Goal: Task Accomplishment & Management: Manage account settings

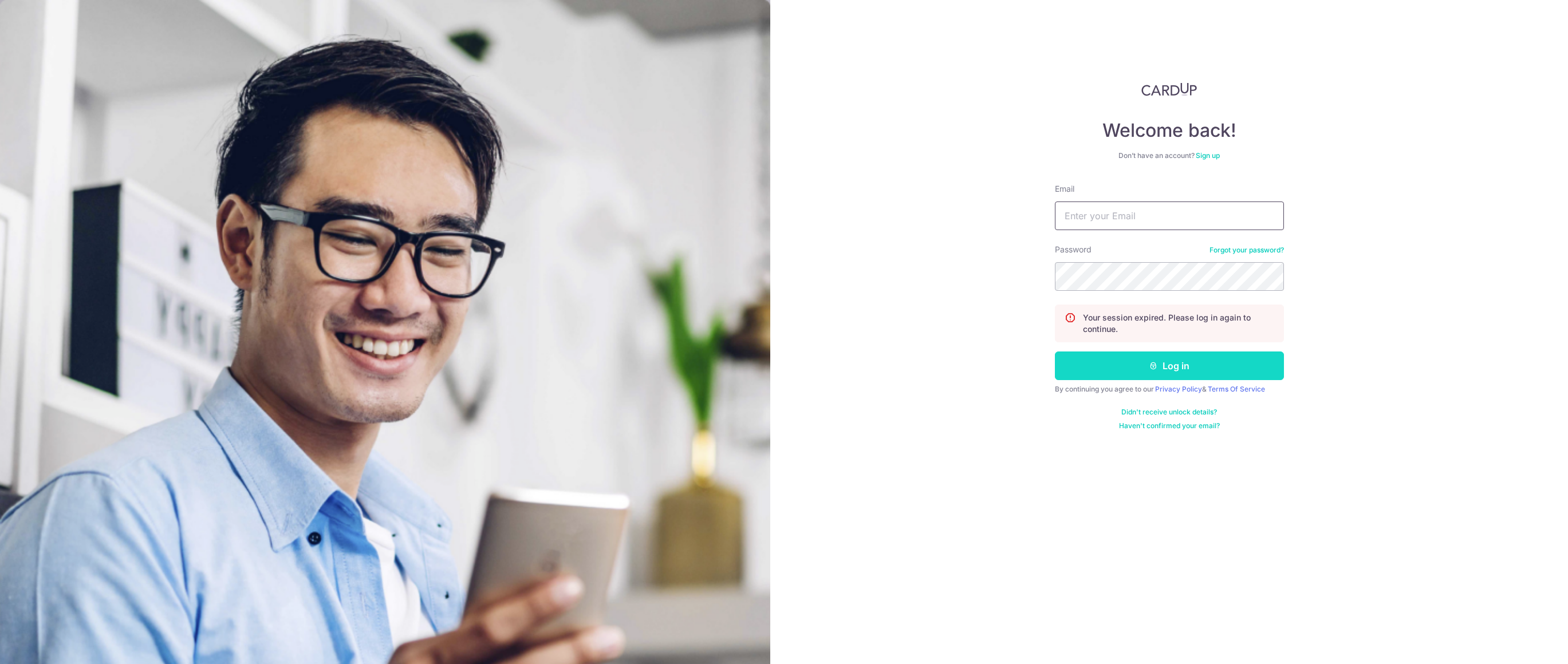
type input "[EMAIL_ADDRESS][DOMAIN_NAME]"
click at [1116, 374] on button "Log in" at bounding box center [1170, 366] width 229 height 29
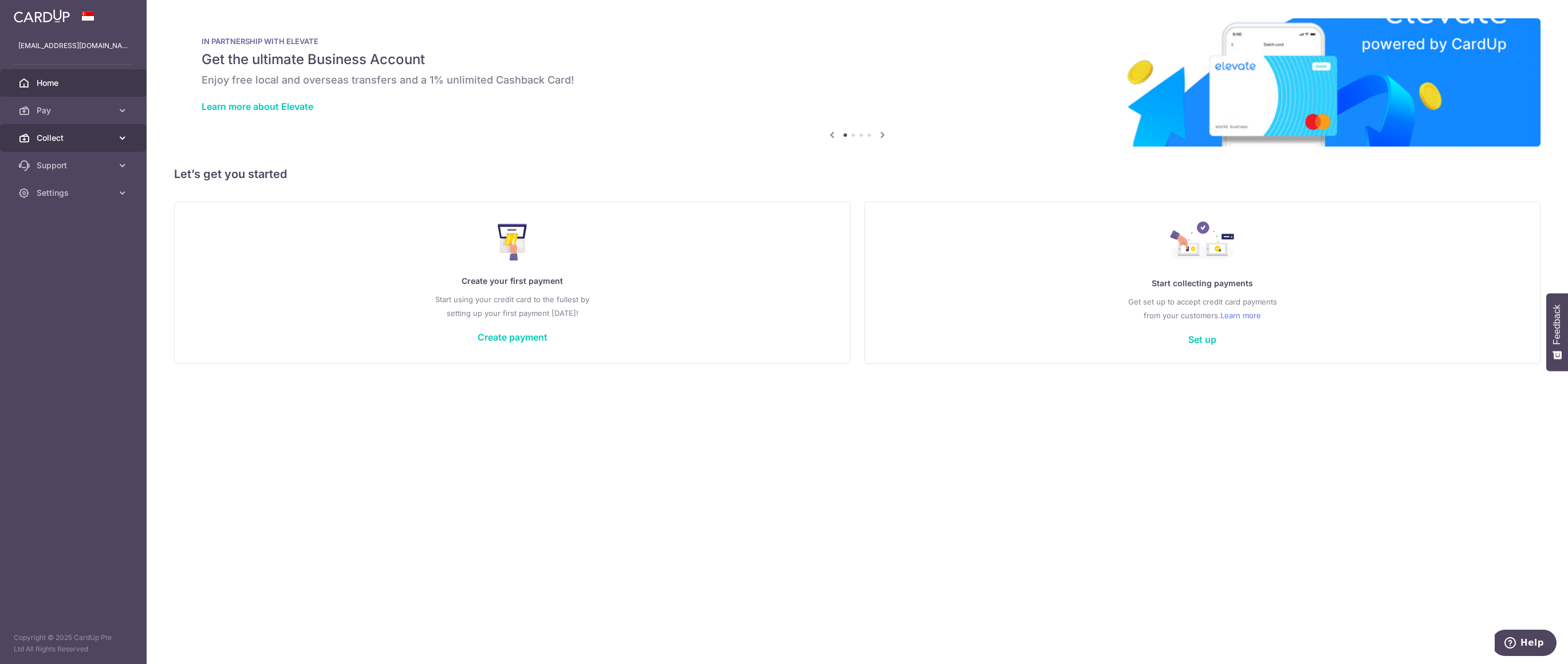
click at [44, 127] on link "Collect" at bounding box center [73, 137] width 147 height 28
click at [57, 164] on span "Dashboard" at bounding box center [74, 166] width 76 height 12
